Goal: Task Accomplishment & Management: Manage account settings

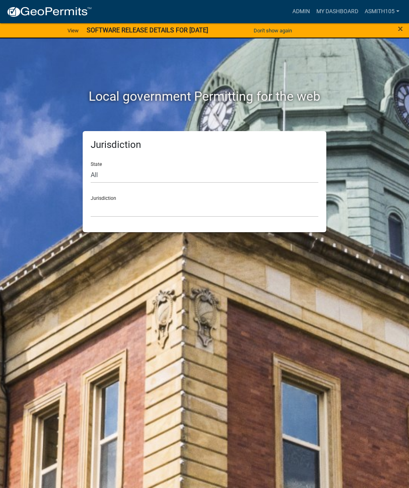
click at [149, 164] on div "State All Colorado Georgia Indiana Iowa Kansas Minnesota Ohio South Carolina Wi…" at bounding box center [205, 169] width 228 height 28
click at [160, 167] on select "All Colorado Georgia Indiana Iowa Kansas Minnesota Ohio South Carolina Wisconsin" at bounding box center [205, 175] width 228 height 16
select select "Georgia"
click at [182, 201] on select "Carroll County, Georgia Cook County, Georgia Crawford County, Georgia Gilmer Co…" at bounding box center [205, 209] width 228 height 16
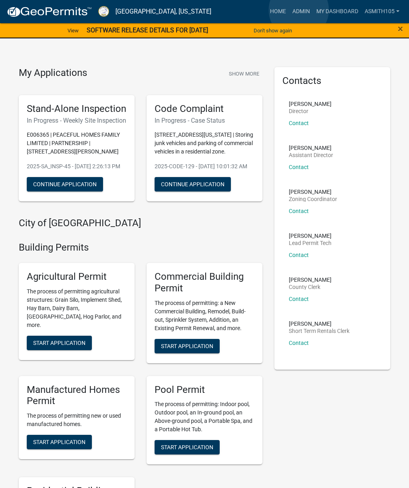
click at [299, 10] on link "Admin" at bounding box center [301, 11] width 24 height 15
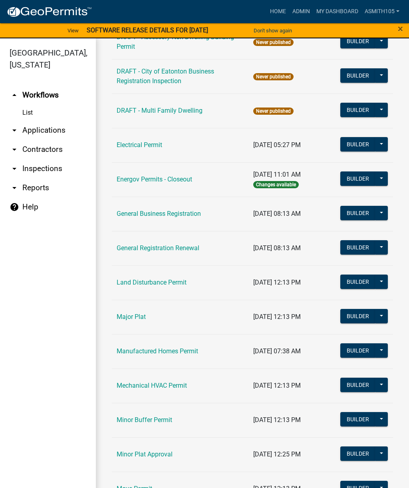
scroll to position [412, 0]
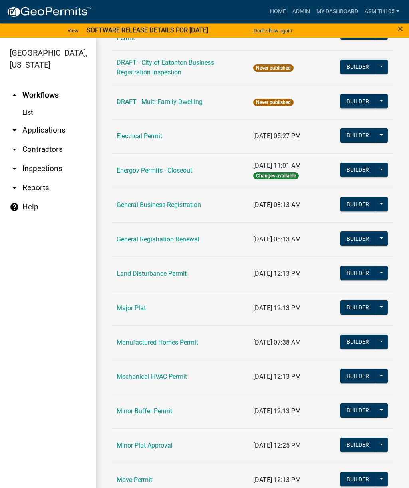
click at [155, 273] on link "Land Disturbance Permit" at bounding box center [152, 274] width 70 height 8
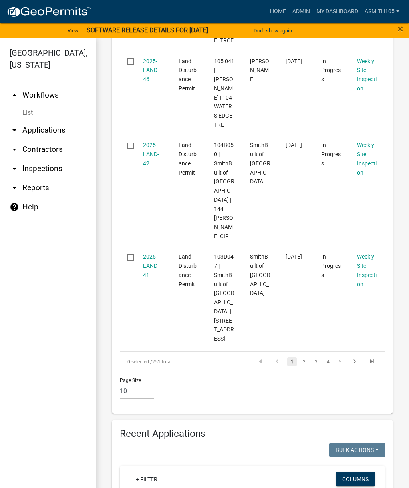
scroll to position [1054, 0]
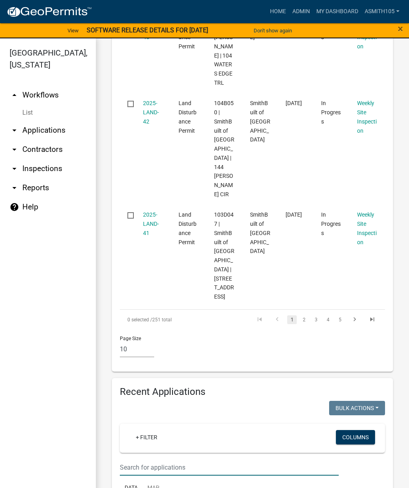
click at [175, 459] on input "text" at bounding box center [229, 467] width 219 height 16
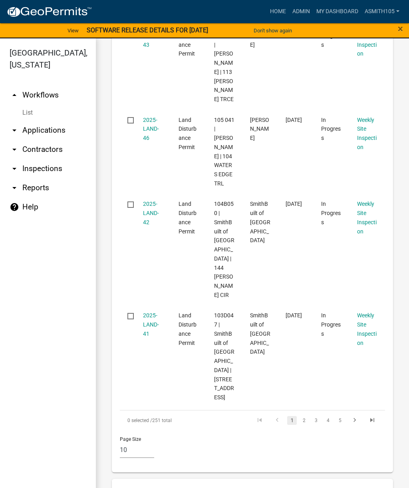
scroll to position [953, 0]
click at [53, 304] on ul "arrow_drop_up Workflows List arrow_drop_down Applications Search by Parcel Sear…" at bounding box center [48, 288] width 96 height 418
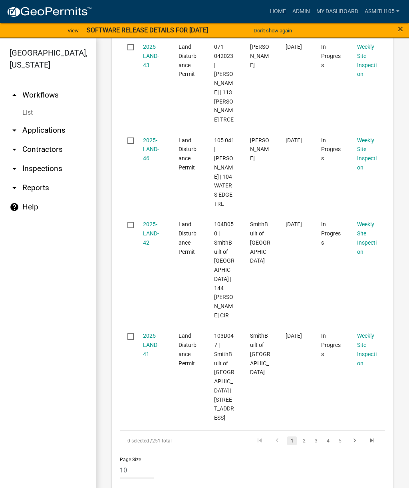
type input "hunters chase"
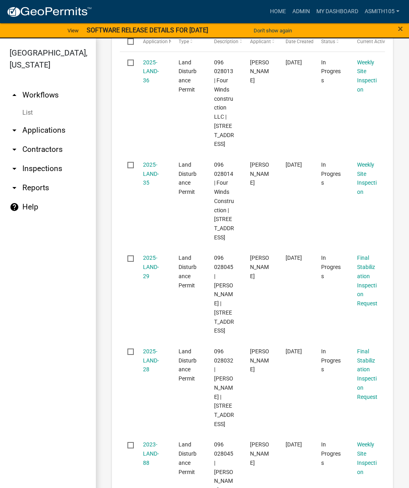
scroll to position [1522, 0]
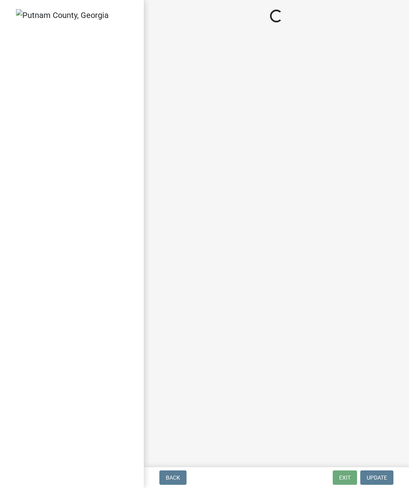
select select "af3c6edf-34d7-49be-824e-99d5d0a3954f"
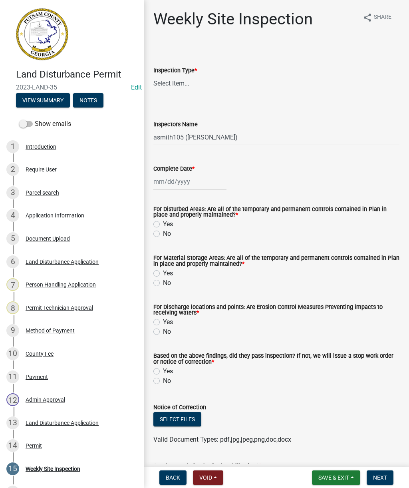
click at [171, 477] on span "Back" at bounding box center [173, 477] width 14 height 6
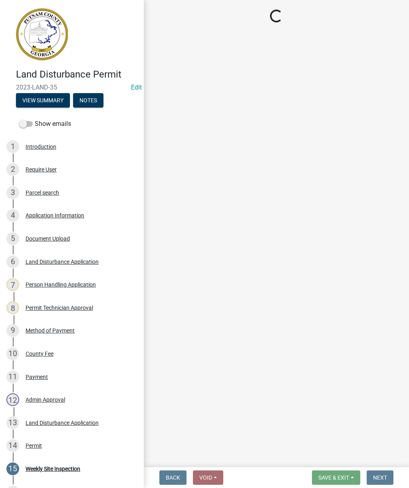
select select "93c72d9c-4ccd-4a4f-9c87-9d2cfc81a2e2"
select select "d7a0faba-e553-4552-95d1-828f2bc82b6a"
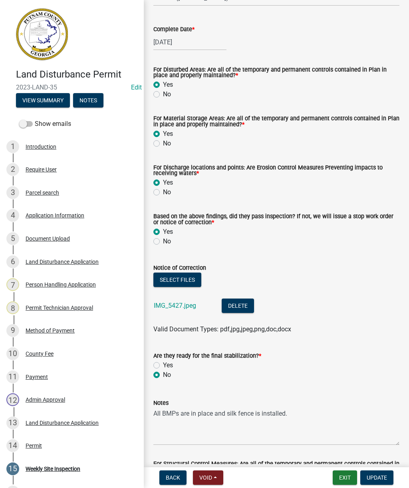
scroll to position [155, 0]
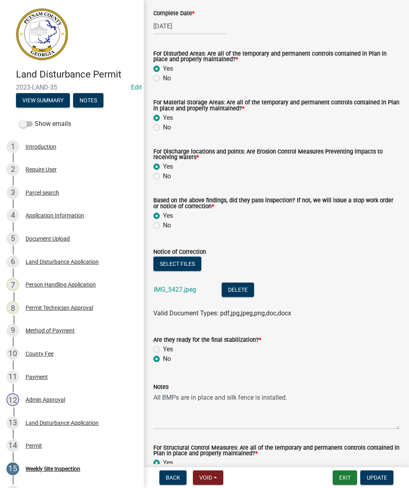
click at [170, 292] on link "IMG_5427.jpeg" at bounding box center [175, 290] width 42 height 8
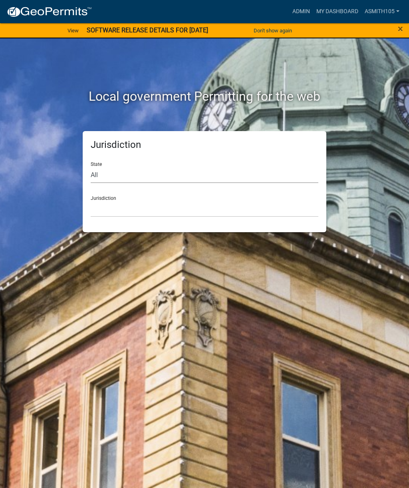
click at [152, 172] on select "All Colorado Georgia Indiana Iowa Kansas Minnesota Ohio South Carolina Wisconsin" at bounding box center [205, 175] width 228 height 16
select select "Georgia"
click at [171, 207] on select "Carroll County, Georgia Cook County, Georgia Crawford County, Georgia Gilmer Co…" at bounding box center [205, 209] width 228 height 16
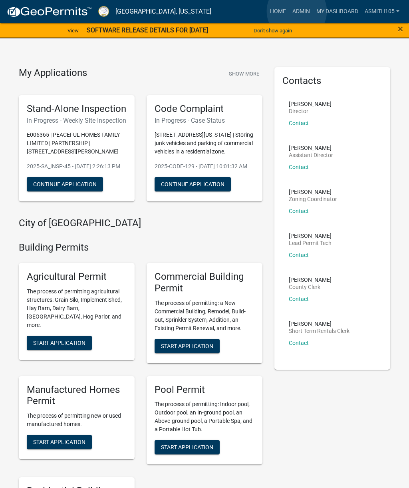
click at [297, 11] on link "Admin" at bounding box center [301, 11] width 24 height 15
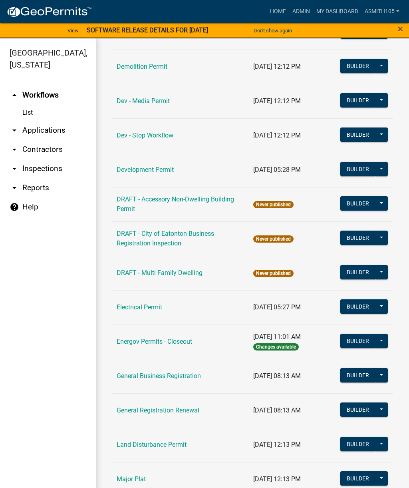
scroll to position [241, 0]
click at [145, 443] on link "Land Disturbance Permit" at bounding box center [152, 445] width 70 height 8
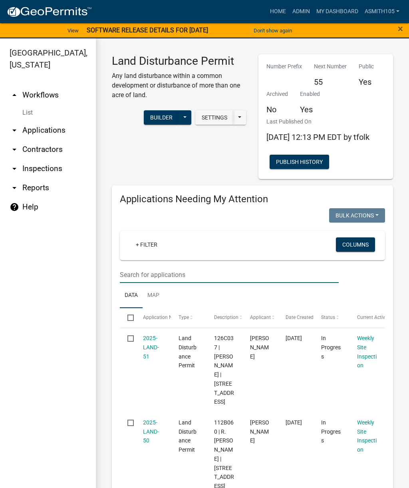
click at [155, 283] on input "text" at bounding box center [229, 274] width 219 height 16
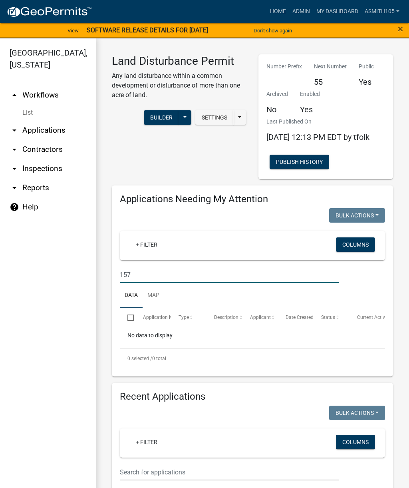
type input "157"
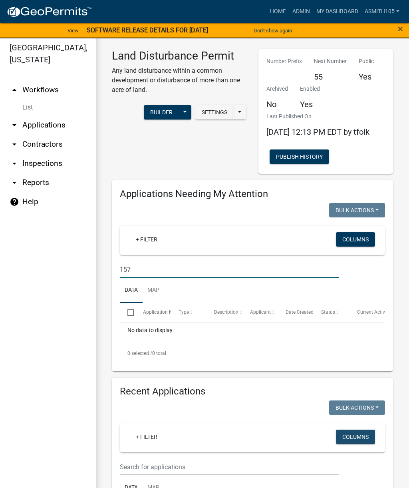
scroll to position [10, 0]
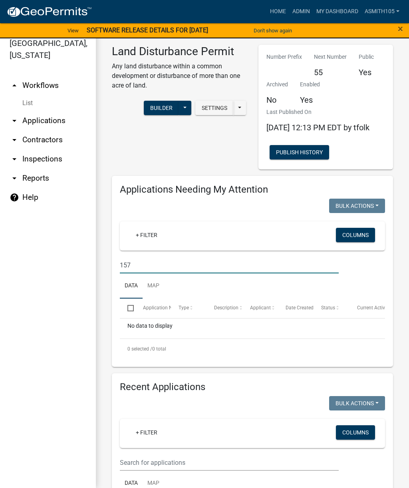
click at [73, 317] on ul "arrow_drop_up Workflows List arrow_drop_down Applications Search by Parcel Sear…" at bounding box center [48, 279] width 96 height 418
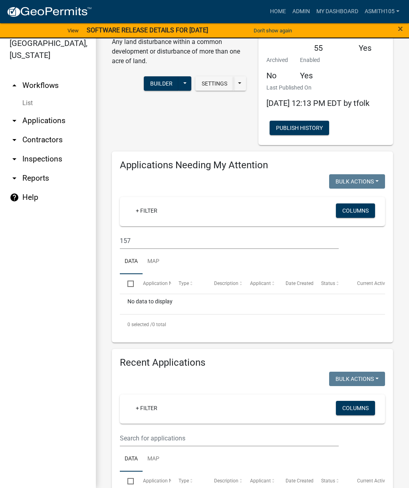
scroll to position [83, 0]
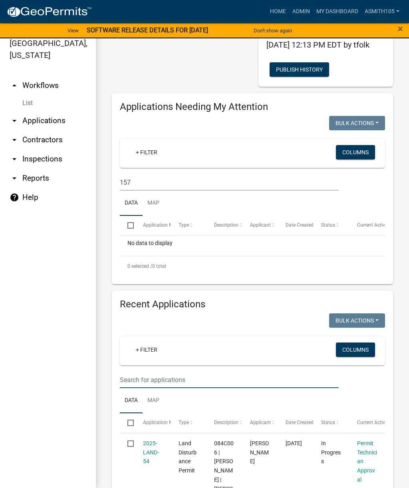
click at [186, 387] on input "text" at bounding box center [229, 379] width 219 height 16
type input "157"
click at [293, 384] on input "157" at bounding box center [229, 379] width 219 height 16
click at [218, 375] on wm-filter-builder "+ Filter Columns 157" at bounding box center [252, 362] width 265 height 52
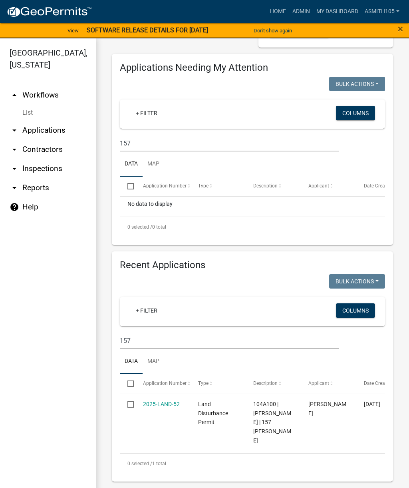
scroll to position [130, 0]
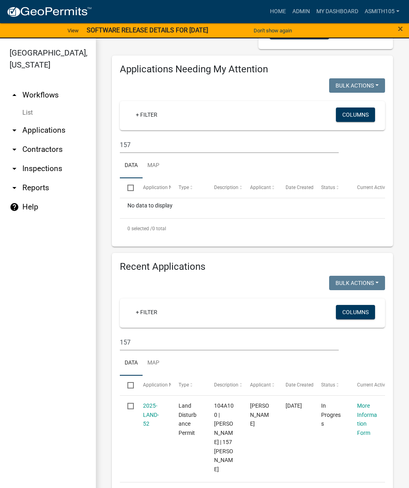
click at [45, 129] on link "arrow_drop_down Applications" at bounding box center [48, 130] width 96 height 19
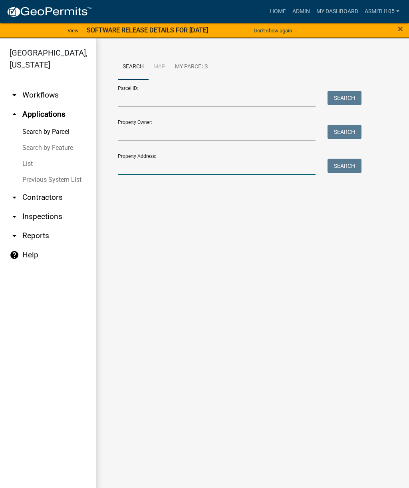
click at [155, 169] on input "Property Address:" at bounding box center [217, 167] width 198 height 16
type input "157 hunters chase"
click at [346, 164] on button "Search" at bounding box center [345, 166] width 34 height 14
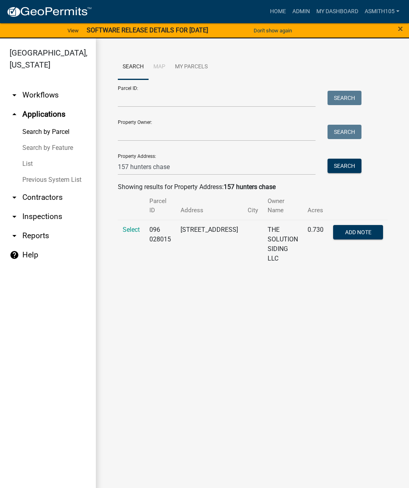
click at [131, 228] on span "Select" at bounding box center [131, 230] width 17 height 8
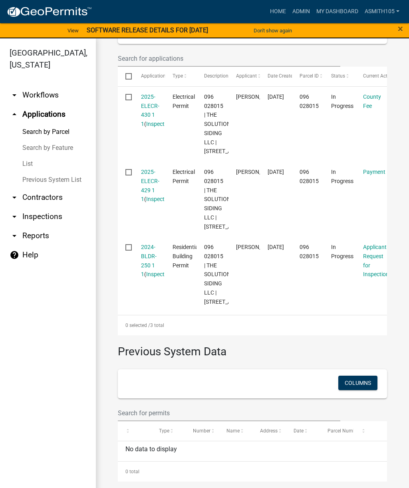
scroll to position [305, 0]
click at [153, 259] on link "2024-BLDR-250 1 1" at bounding box center [149, 261] width 16 height 34
